Goal: Use online tool/utility: Use online tool/utility

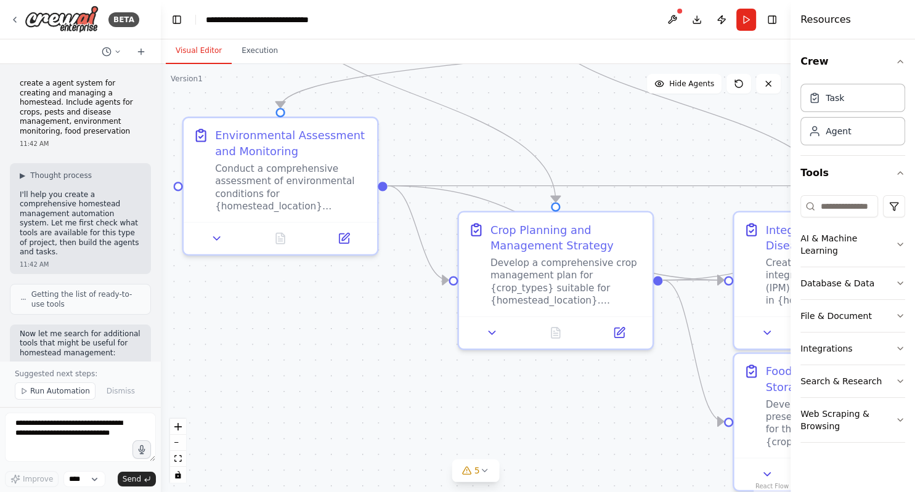
scroll to position [1549, 0]
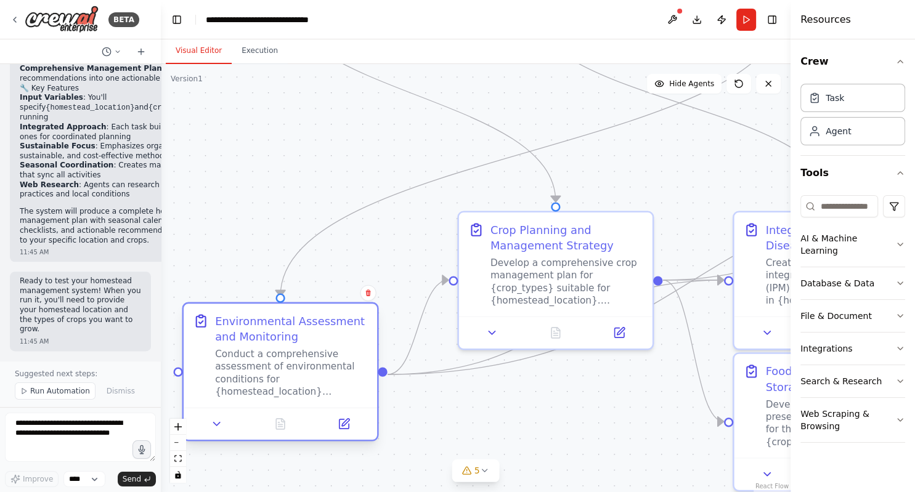
drag, startPoint x: 375, startPoint y: 214, endPoint x: 371, endPoint y: 404, distance: 189.2
click at [371, 404] on div "Environmental Assessment and Monitoring Conduct a comprehensive assessment of e…" at bounding box center [280, 356] width 193 height 104
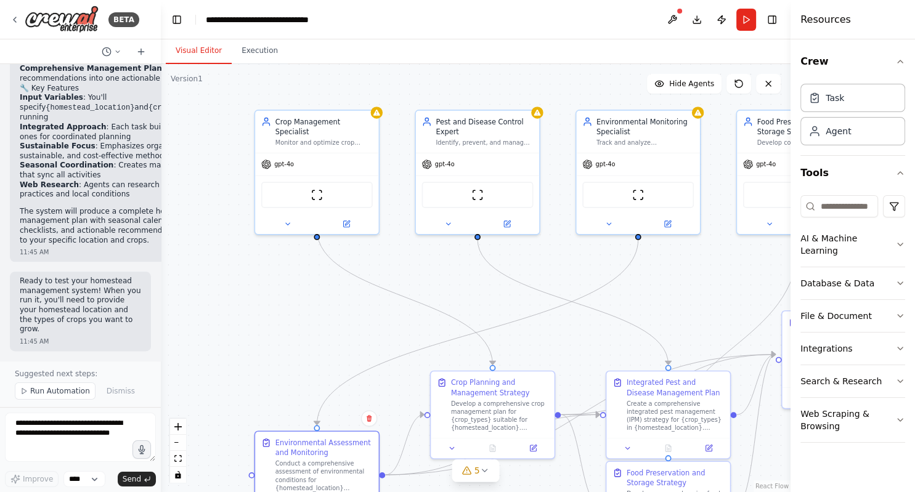
drag, startPoint x: 488, startPoint y: 338, endPoint x: 460, endPoint y: 521, distance: 185.8
click at [460, 492] on div ".deletable-edge-delete-btn { width: 20px; height: 20px; border: 0px solid #ffff…" at bounding box center [476, 278] width 630 height 428
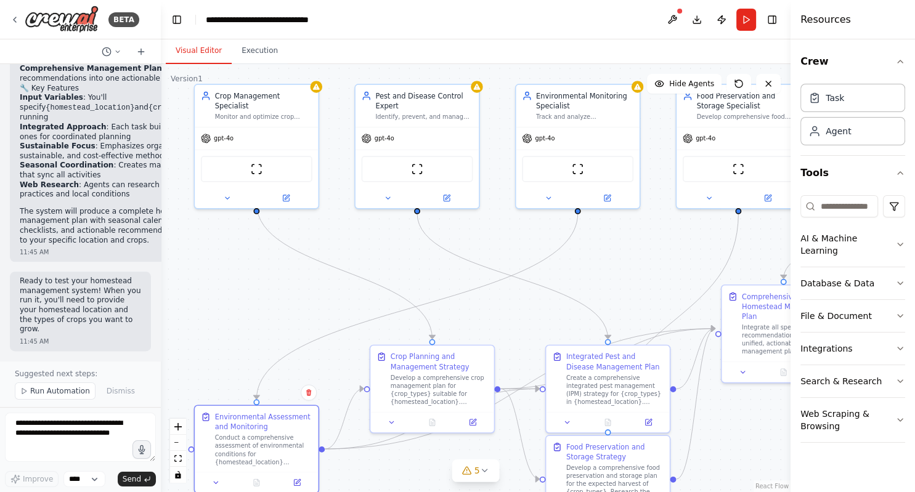
drag, startPoint x: 283, startPoint y: 248, endPoint x: 232, endPoint y: 220, distance: 58.2
click at [232, 220] on div ".deletable-edge-delete-btn { width: 20px; height: 20px; border: 0px solid #ffff…" at bounding box center [476, 278] width 630 height 428
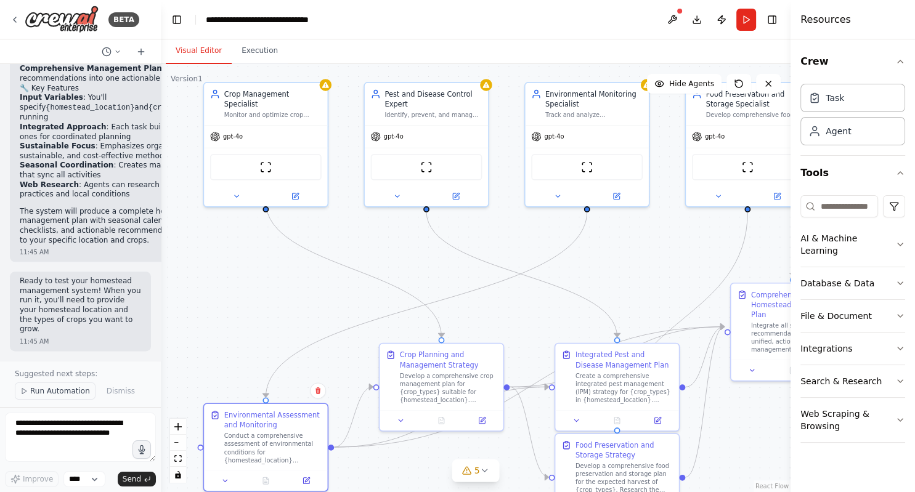
click at [60, 396] on span "Run Automation" at bounding box center [60, 391] width 60 height 10
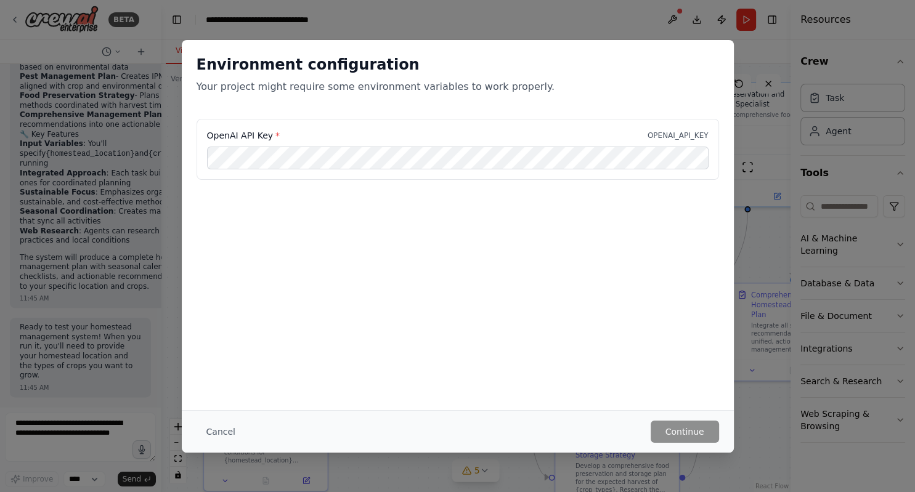
click at [672, 255] on div "Environment configuration Your project might require some environment variables…" at bounding box center [458, 225] width 552 height 370
click at [222, 428] on button "Cancel" at bounding box center [221, 432] width 49 height 22
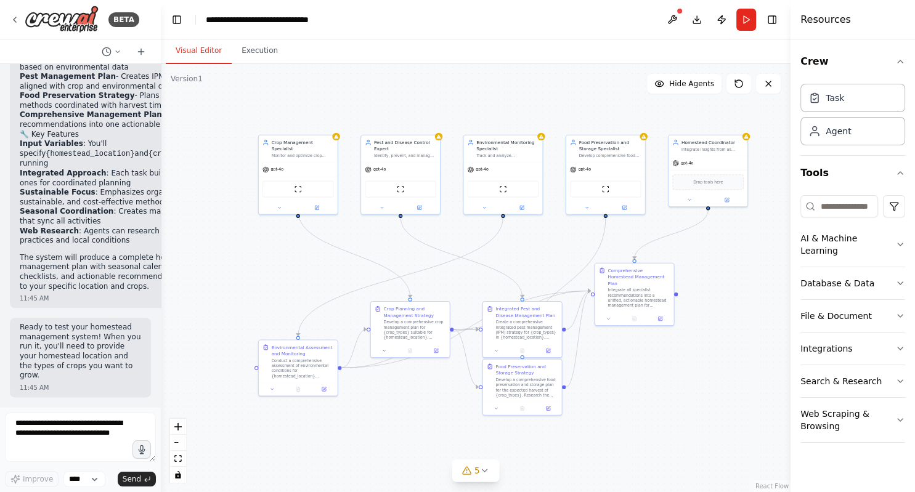
drag, startPoint x: 241, startPoint y: 298, endPoint x: 216, endPoint y: 236, distance: 66.9
click at [216, 236] on div ".deletable-edge-delete-btn { width: 20px; height: 20px; border: 0px solid #ffff…" at bounding box center [476, 278] width 630 height 428
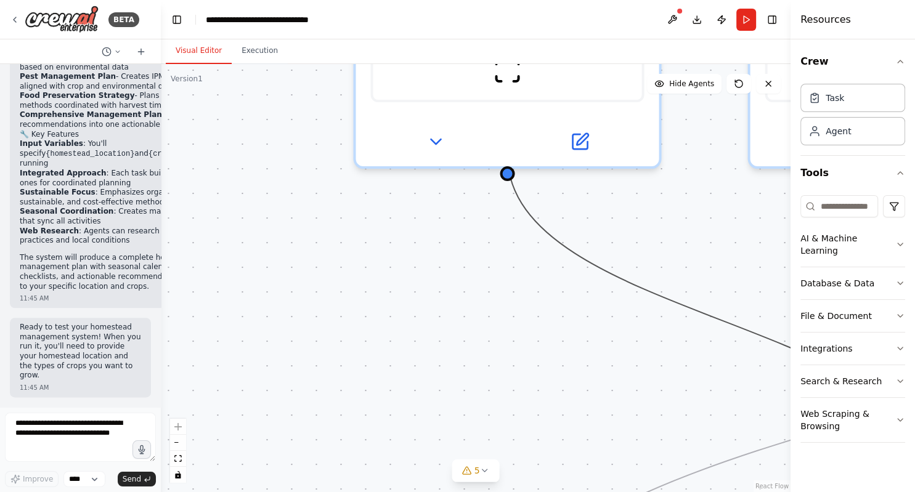
drag, startPoint x: 515, startPoint y: 202, endPoint x: 336, endPoint y: 315, distance: 211.8
click at [336, 315] on div ".deletable-edge-delete-btn { width: 20px; height: 20px; border: 0px solid #ffff…" at bounding box center [476, 278] width 630 height 428
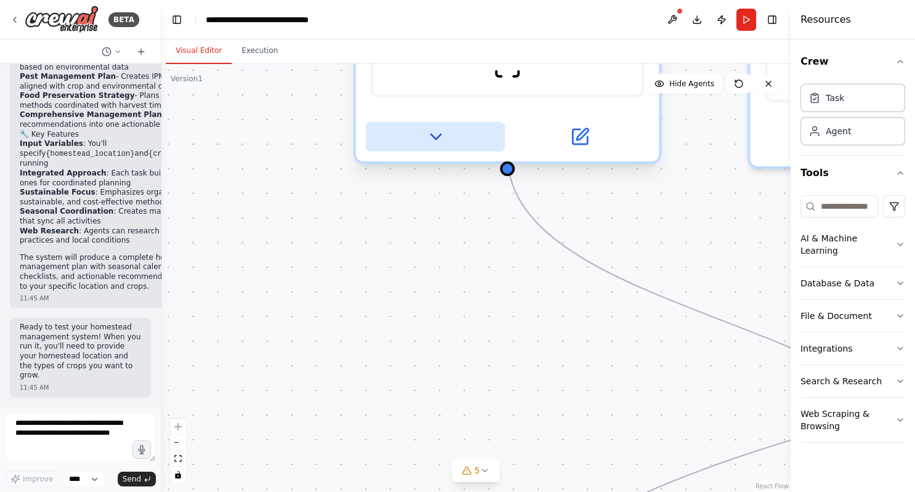
click at [436, 134] on icon at bounding box center [435, 136] width 10 height 5
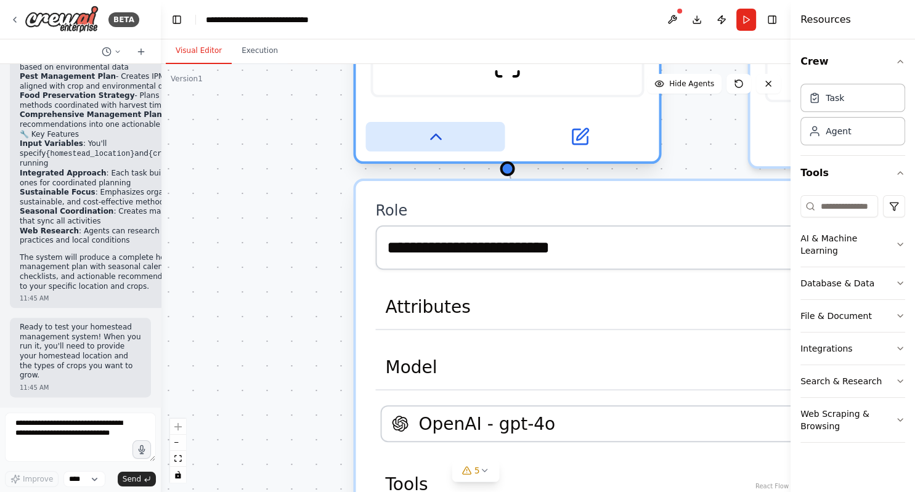
click at [436, 134] on icon at bounding box center [435, 136] width 10 height 5
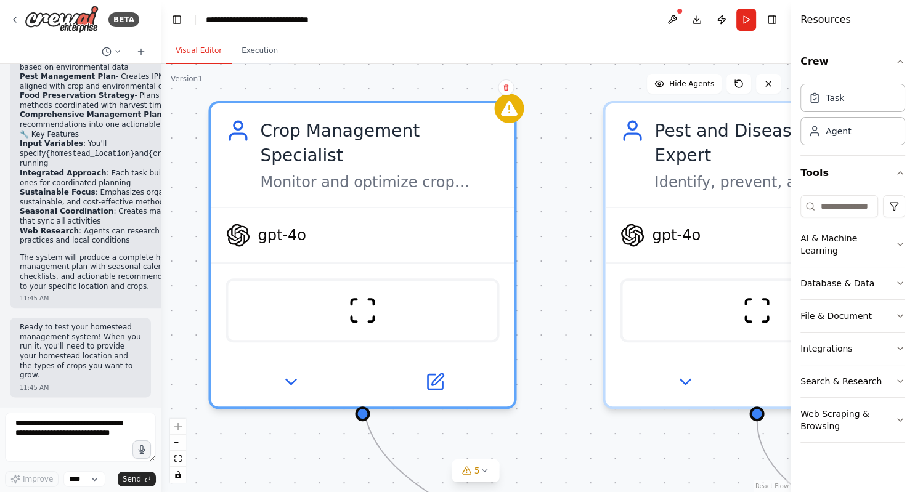
drag, startPoint x: 418, startPoint y: 144, endPoint x: 274, endPoint y: 382, distance: 278.6
click at [274, 382] on div ".deletable-edge-delete-btn { width: 20px; height: 20px; border: 0px solid #ffff…" at bounding box center [476, 278] width 630 height 428
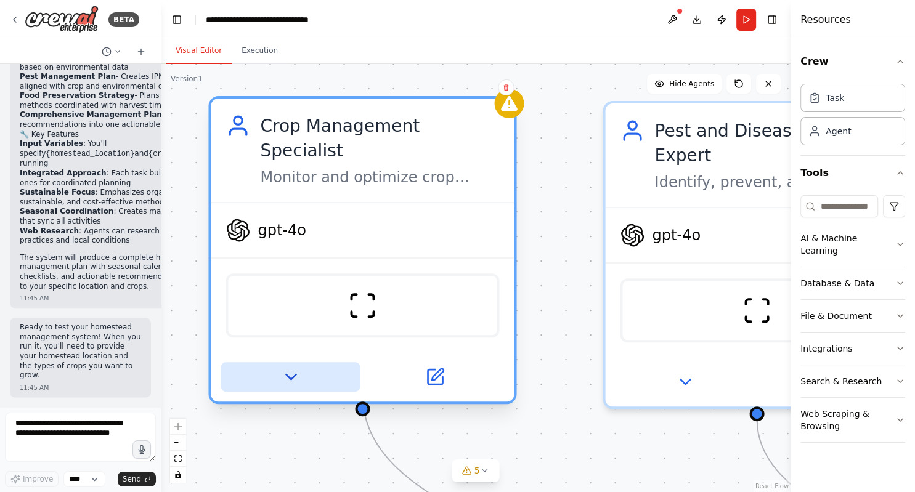
click at [290, 375] on icon at bounding box center [290, 377] width 10 height 5
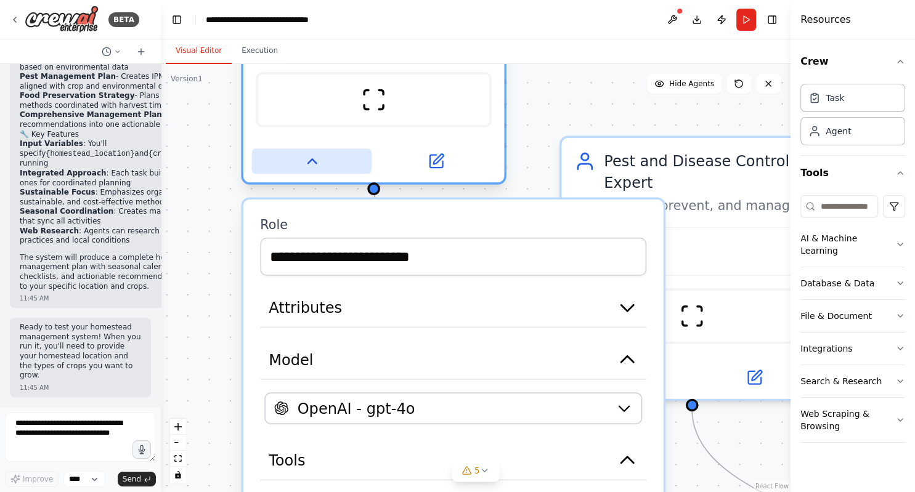
drag, startPoint x: 294, startPoint y: 347, endPoint x: 320, endPoint y: 138, distance: 211.1
click at [320, 148] on button at bounding box center [312, 160] width 120 height 25
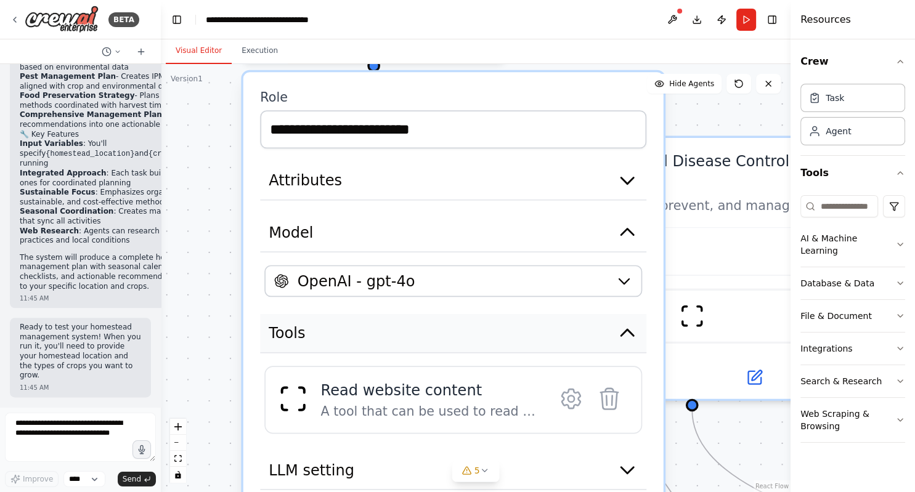
drag, startPoint x: 439, startPoint y: 426, endPoint x: 440, endPoint y: 296, distance: 129.4
click at [440, 314] on button "Tools" at bounding box center [453, 333] width 386 height 39
click at [435, 398] on div "Read website content A tool that can be used to read a website content." at bounding box center [453, 400] width 378 height 68
click at [433, 403] on div "A tool that can be used to read a website content." at bounding box center [429, 411] width 219 height 17
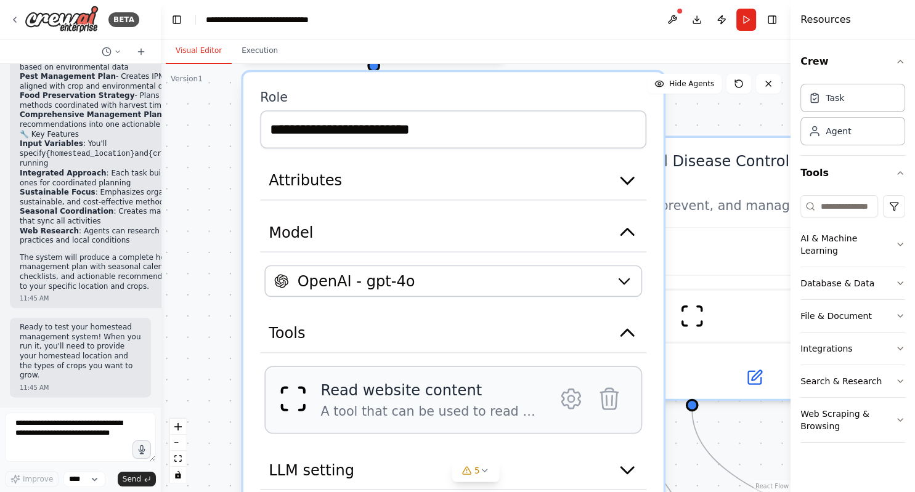
click at [433, 403] on div "A tool that can be used to read a website content." at bounding box center [429, 411] width 219 height 17
click at [294, 323] on span "Tools" at bounding box center [287, 333] width 36 height 21
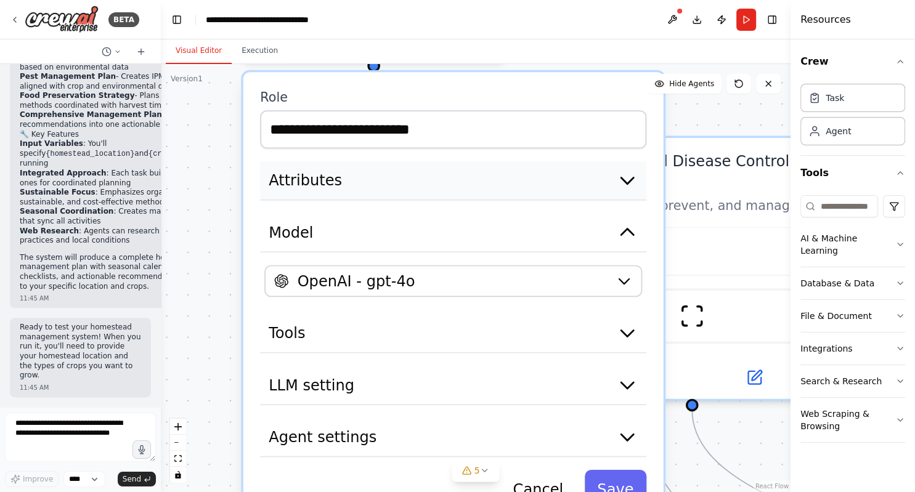
click at [627, 170] on icon "button" at bounding box center [627, 180] width 21 height 21
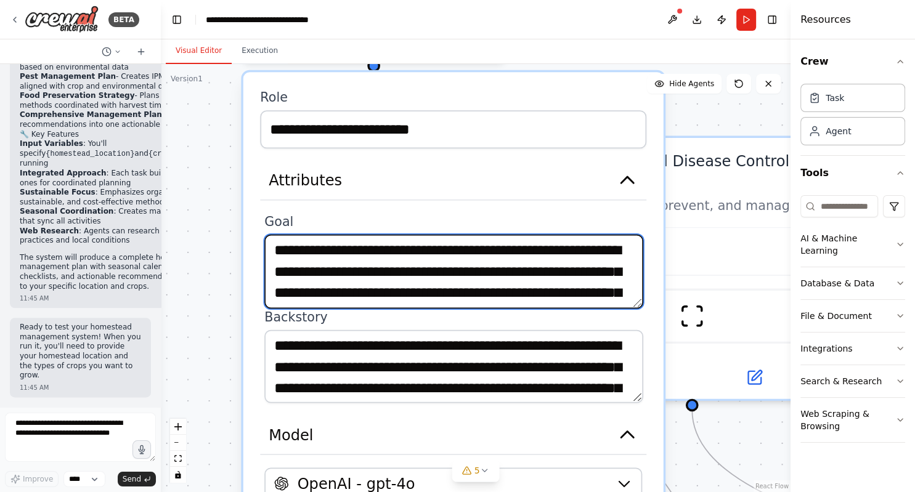
click at [421, 235] on textarea "**********" at bounding box center [453, 272] width 378 height 74
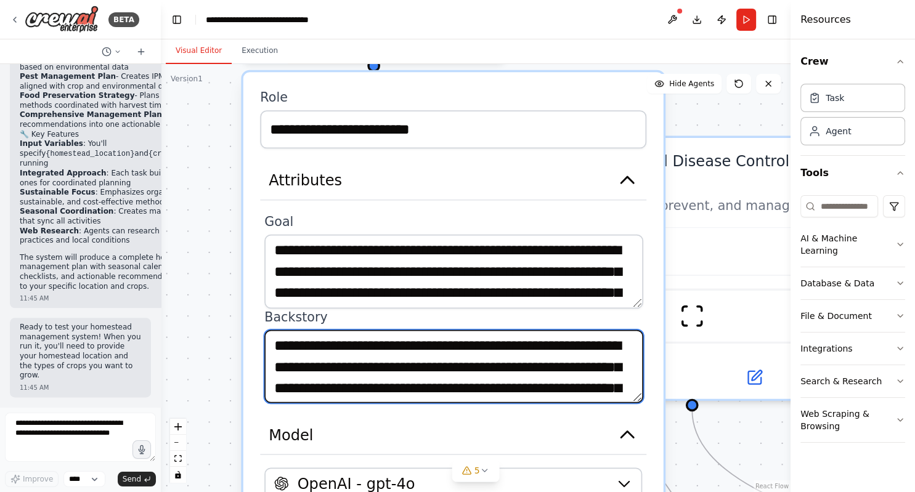
click at [591, 359] on textarea "**********" at bounding box center [453, 367] width 378 height 74
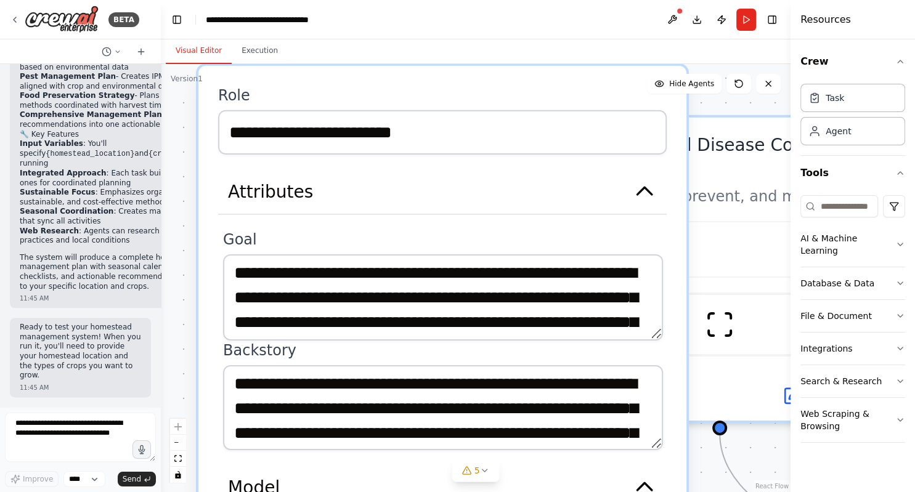
drag, startPoint x: 447, startPoint y: 181, endPoint x: 450, endPoint y: 197, distance: 15.8
click at [450, 197] on div "**********" at bounding box center [442, 447] width 488 height 762
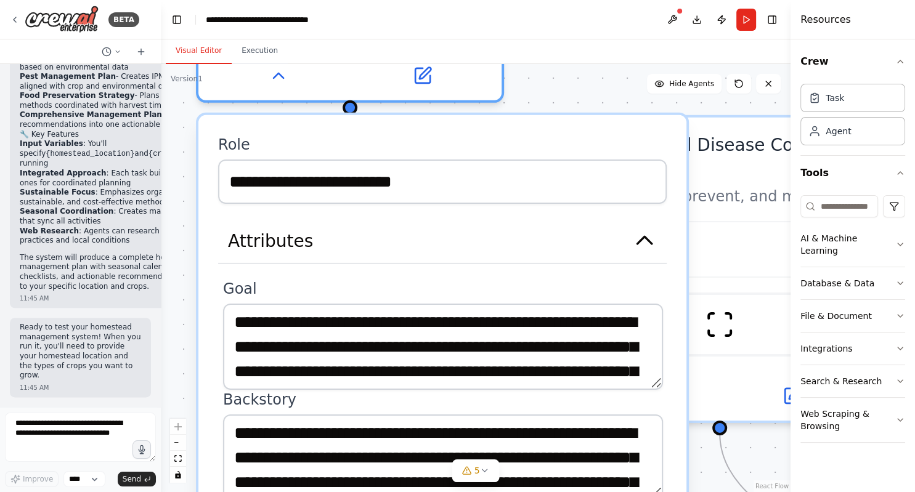
drag, startPoint x: 450, startPoint y: 197, endPoint x: 442, endPoint y: 257, distance: 60.9
click at [442, 257] on div "**********" at bounding box center [442, 496] width 488 height 762
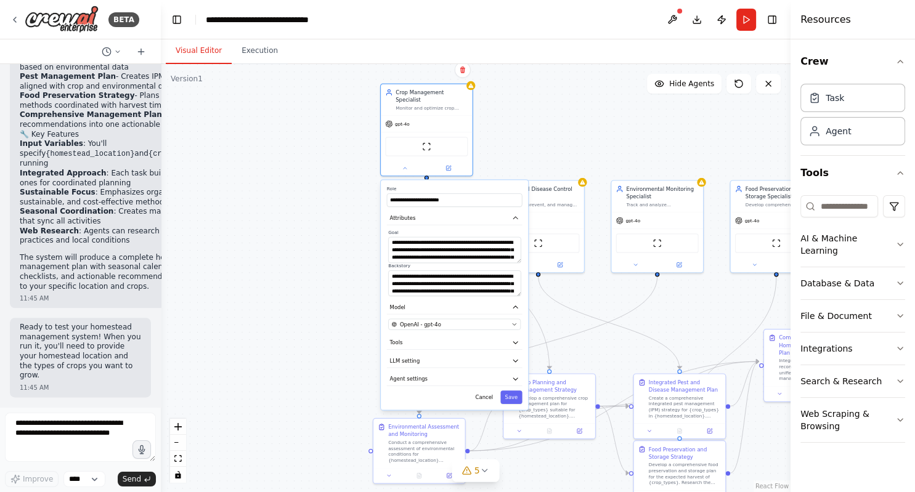
click at [493, 129] on div ".deletable-edge-delete-btn { width: 20px; height: 20px; border: 0px solid #ffff…" at bounding box center [476, 278] width 630 height 428
click at [426, 176] on div at bounding box center [426, 178] width 4 height 4
click at [426, 171] on div ".deletable-edge-delete-btn { width: 20px; height: 20px; border: 0px solid #ffff…" at bounding box center [476, 278] width 630 height 428
click at [536, 145] on div ".deletable-edge-delete-btn { width: 20px; height: 20px; border: 0px solid #ffff…" at bounding box center [476, 278] width 630 height 428
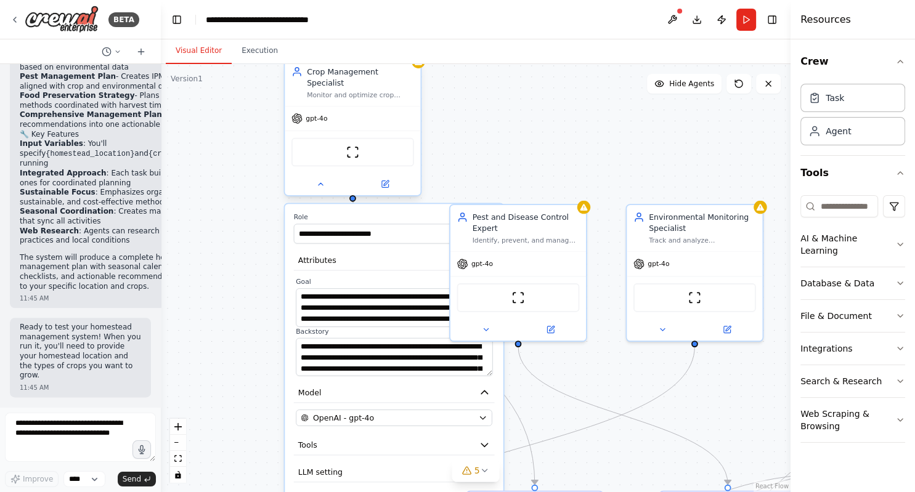
click at [353, 195] on div at bounding box center [352, 198] width 7 height 7
click at [324, 180] on icon at bounding box center [320, 184] width 9 height 9
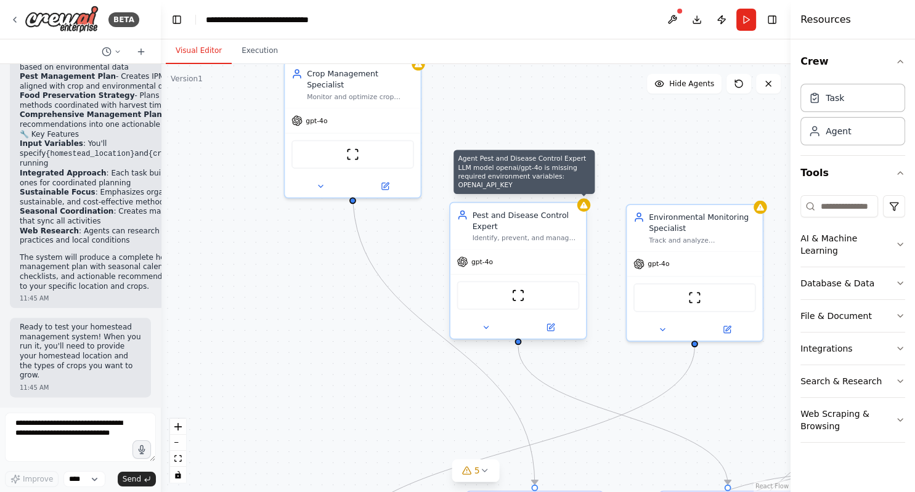
click at [584, 207] on icon at bounding box center [583, 205] width 7 height 7
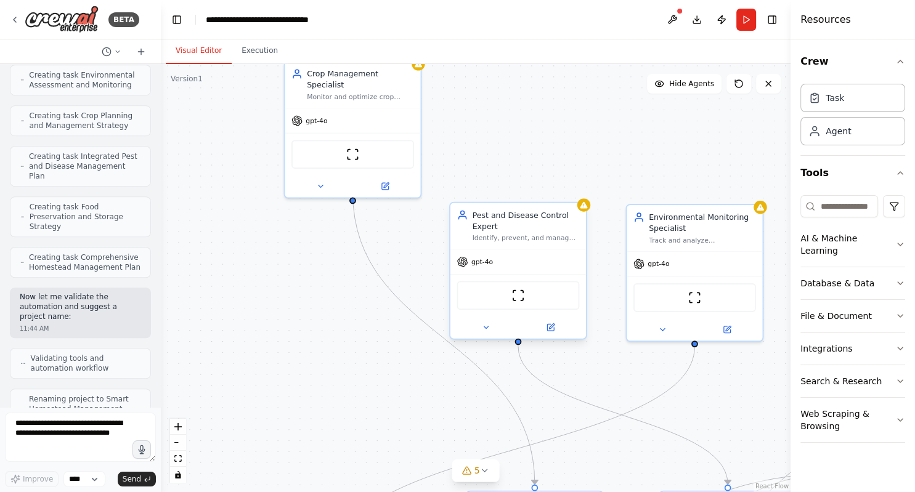
scroll to position [1503, 0]
